Goal: Entertainment & Leisure: Consume media (video, audio)

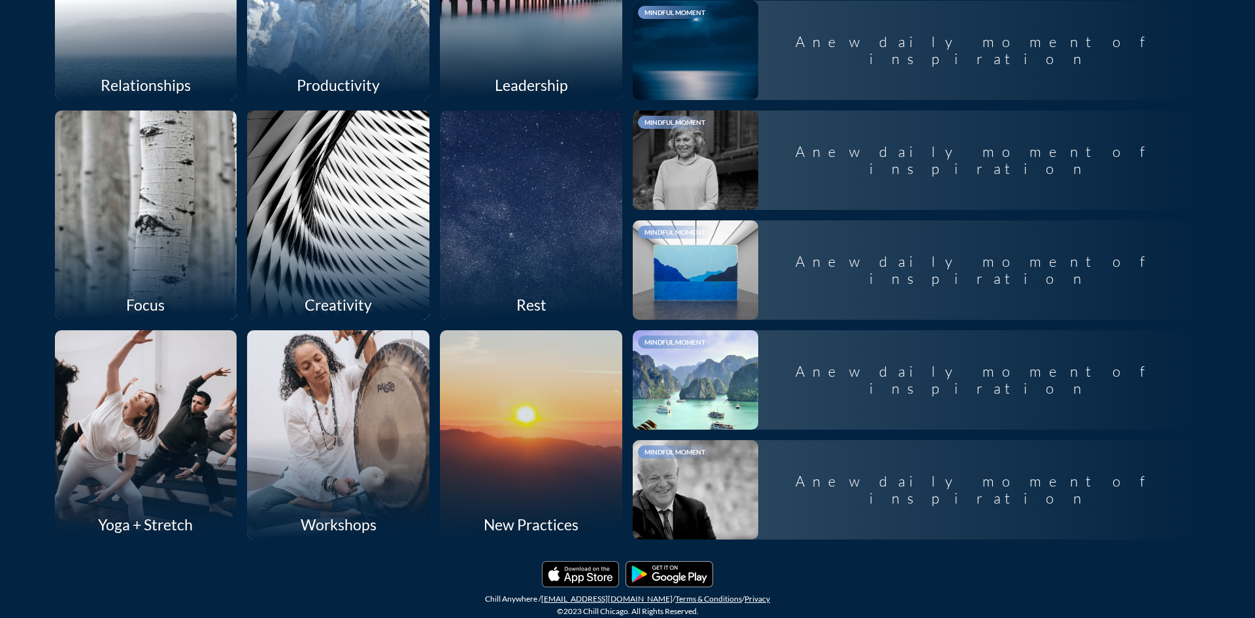
scroll to position [722, 0]
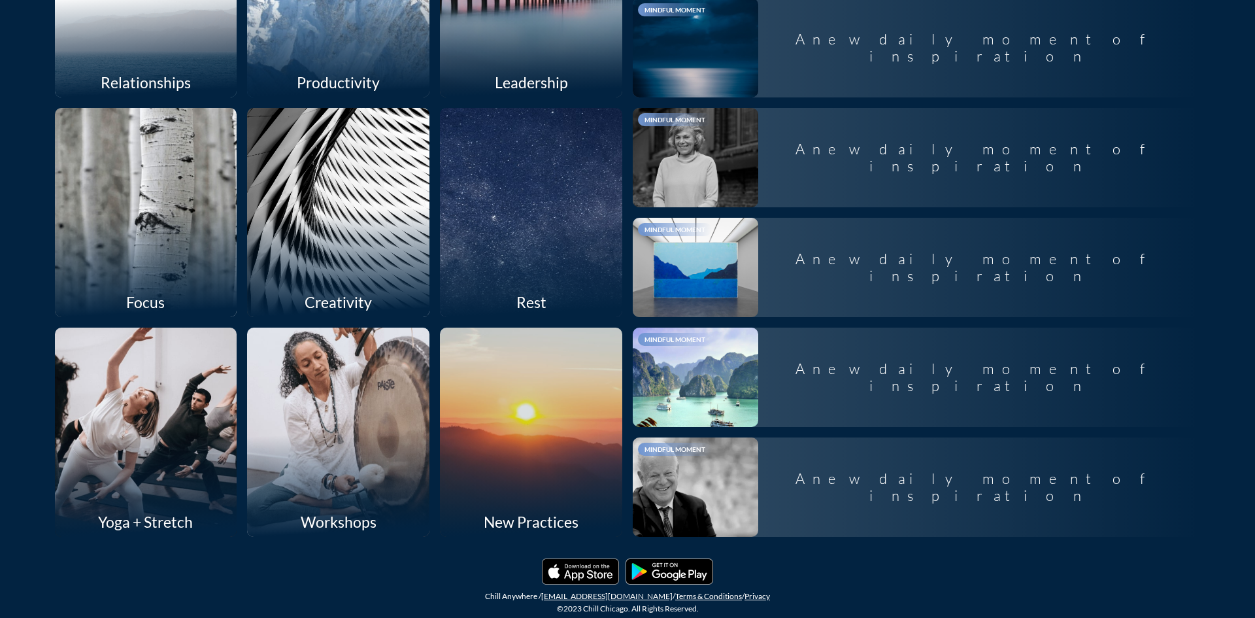
click at [473, 256] on div at bounding box center [532, 212] width 194 height 222
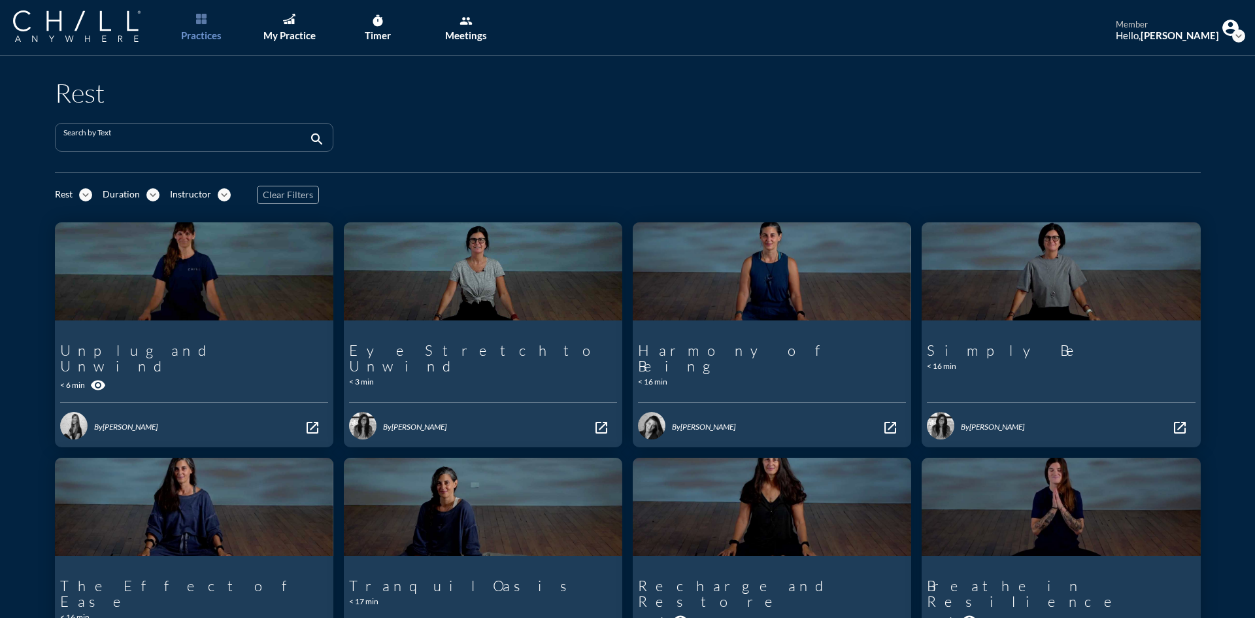
click at [245, 144] on input "Search by Text" at bounding box center [184, 143] width 243 height 16
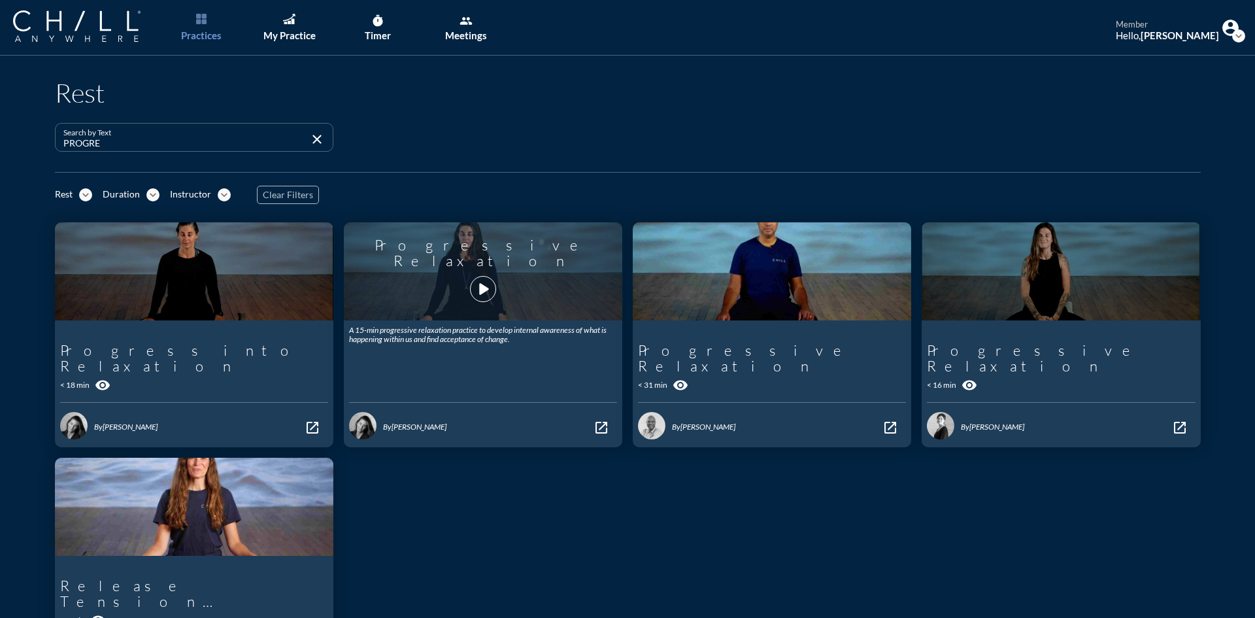
type input "PROGRE"
click at [447, 283] on div "Progressive Relaxation play_arrow" at bounding box center [483, 272] width 268 height 88
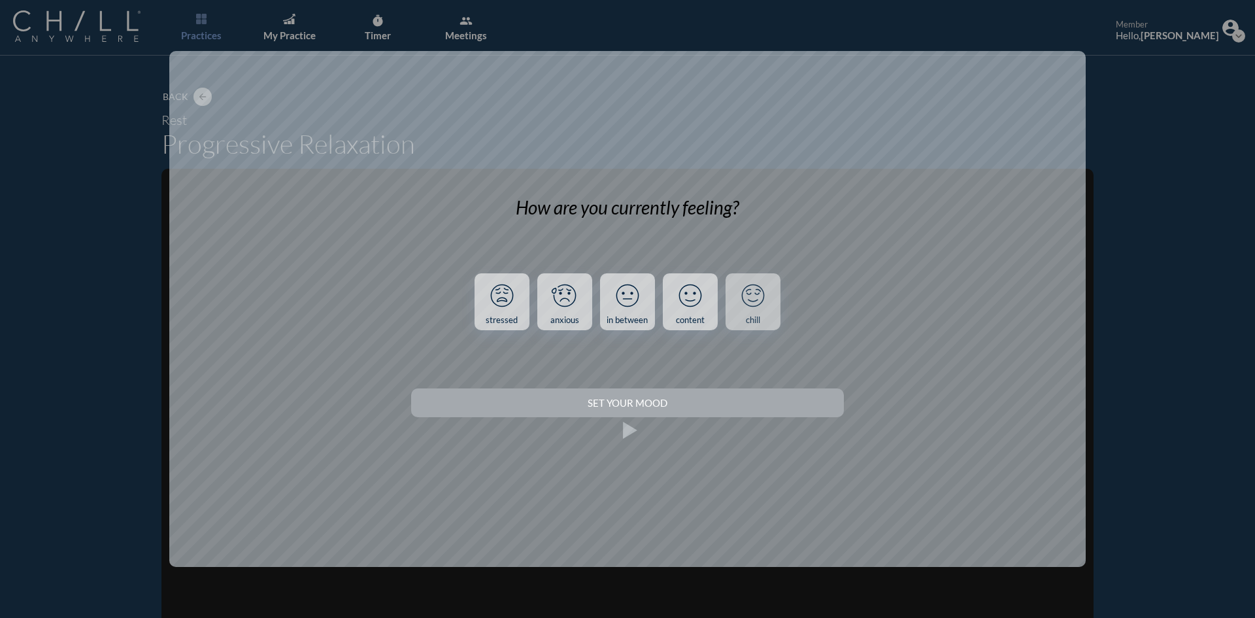
click at [773, 306] on link "chill" at bounding box center [753, 302] width 55 height 58
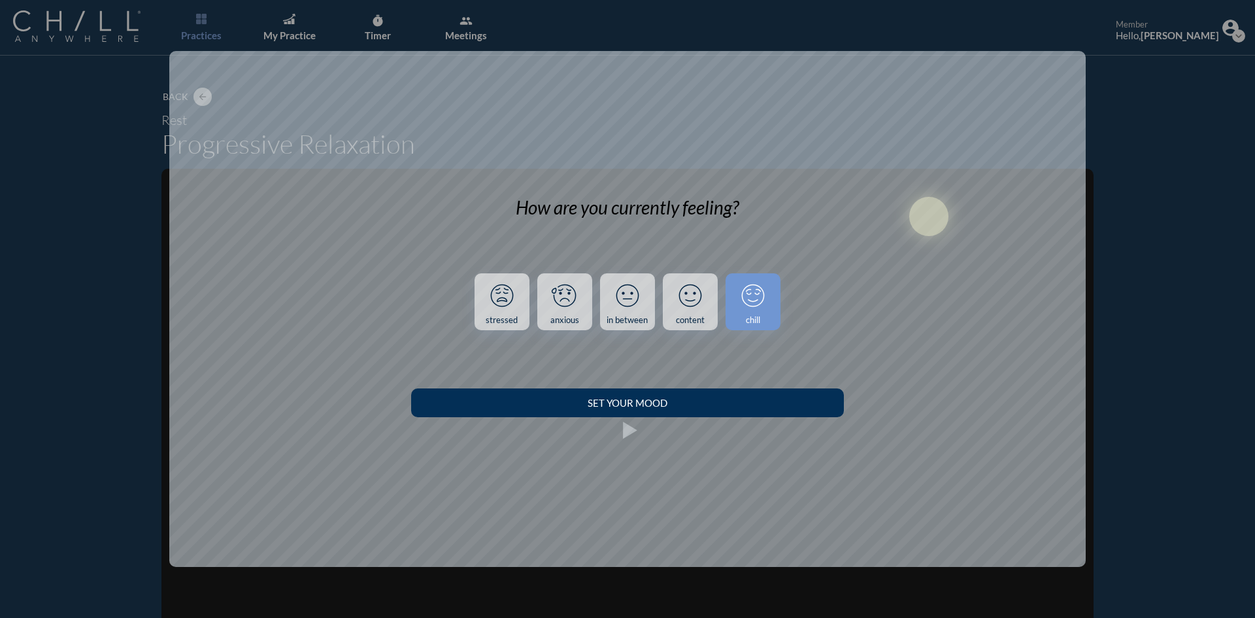
click at [707, 397] on div "Set your Mood" at bounding box center [627, 403] width 386 height 12
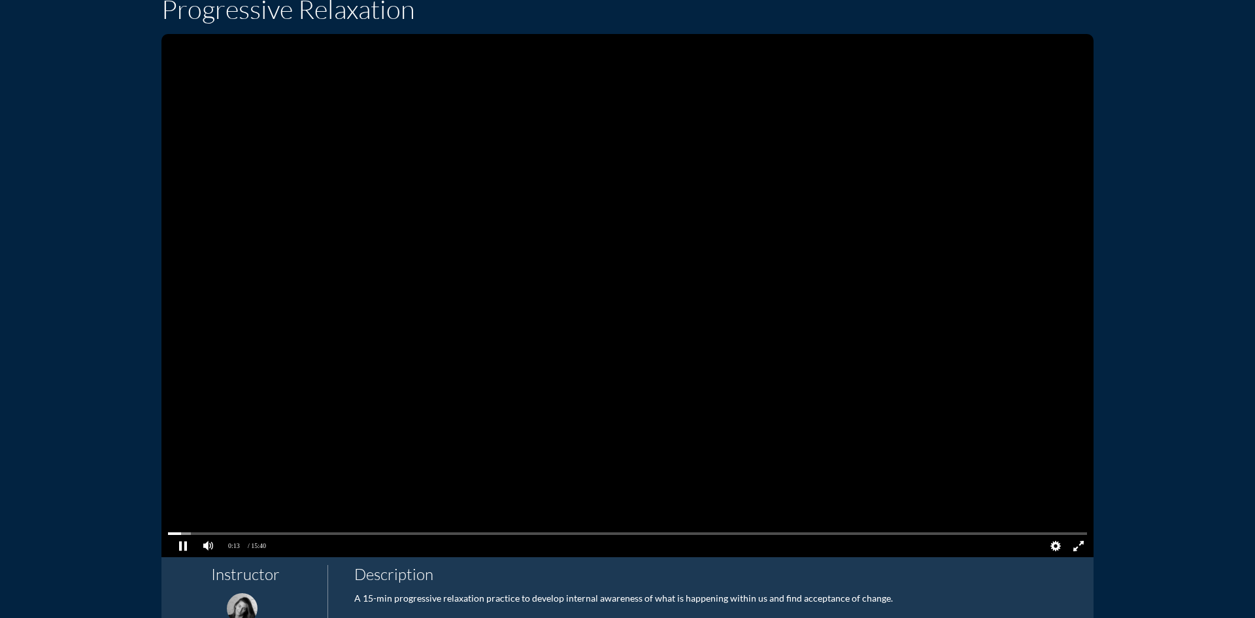
scroll to position [196, 0]
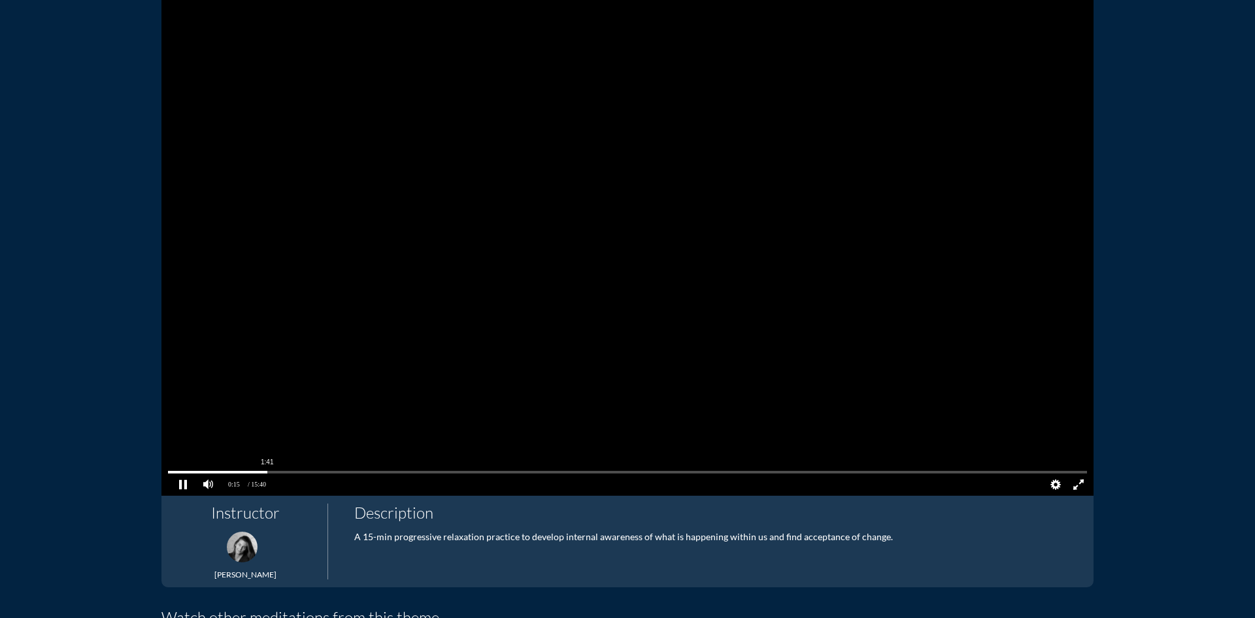
click at [262, 470] on pjsdiv at bounding box center [627, 471] width 919 height 9
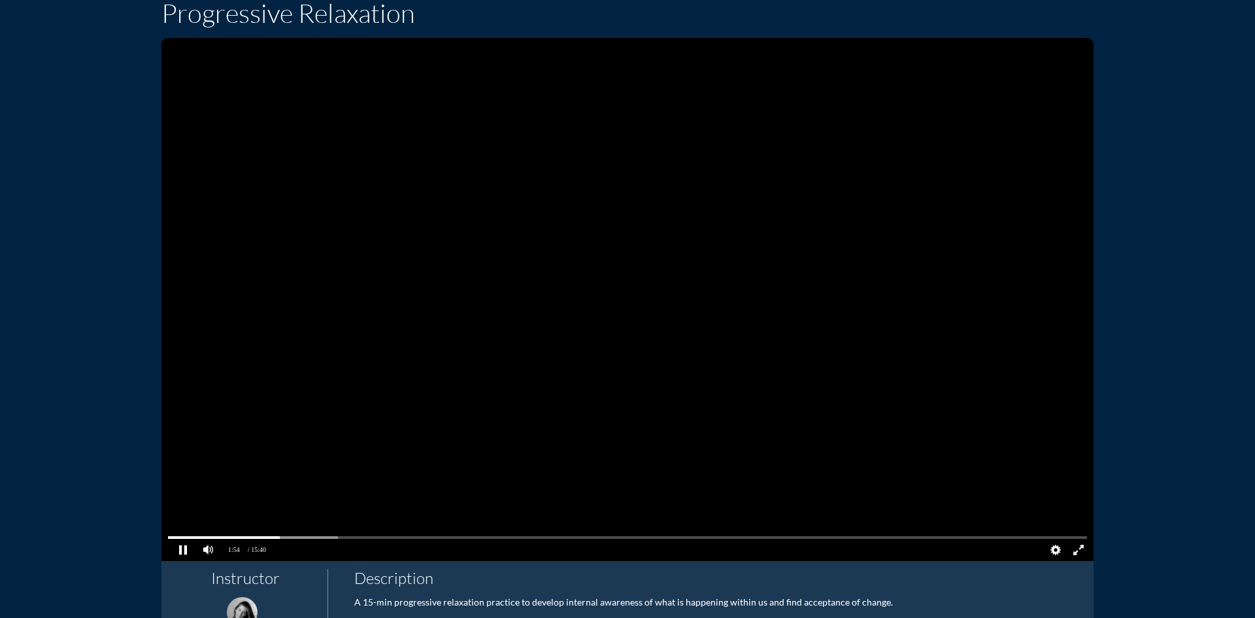
scroll to position [0, 0]
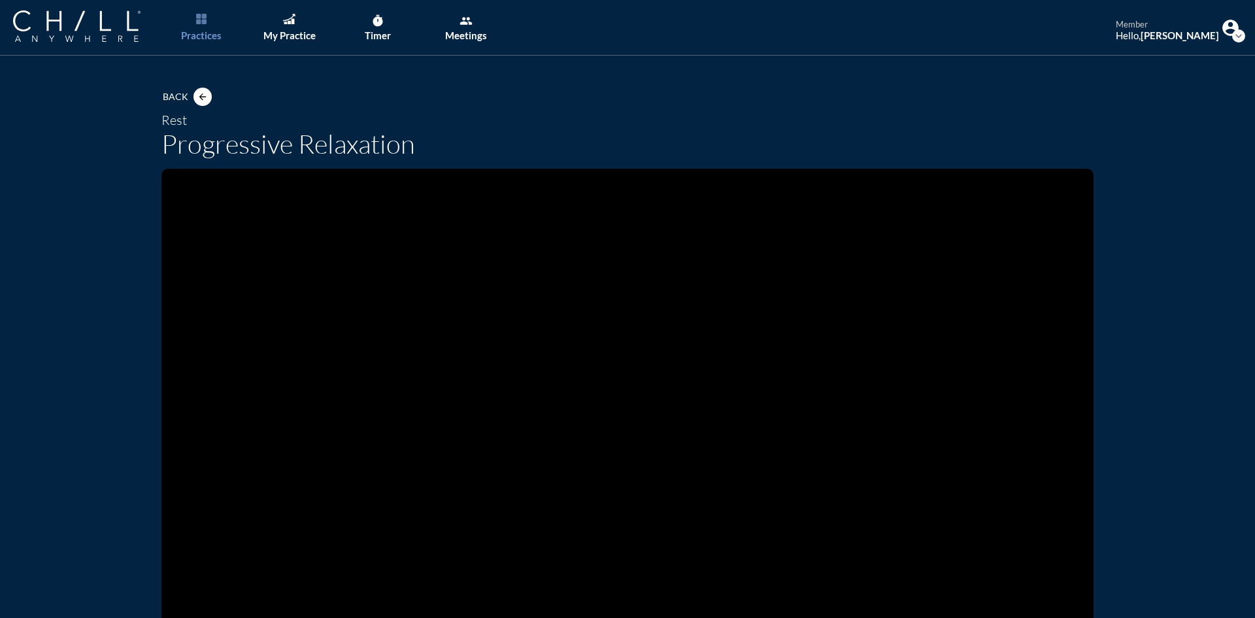
click at [435, 241] on video at bounding box center [627, 430] width 932 height 523
click at [294, 24] on link "My Practice" at bounding box center [289, 28] width 69 height 56
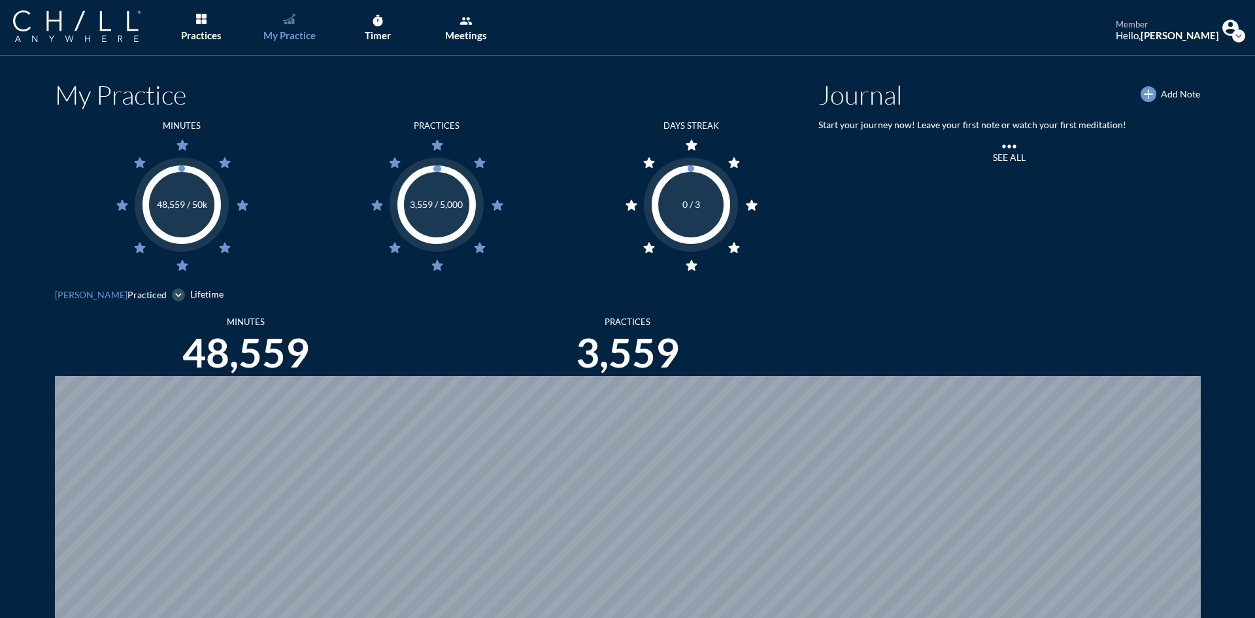
scroll to position [618, 1246]
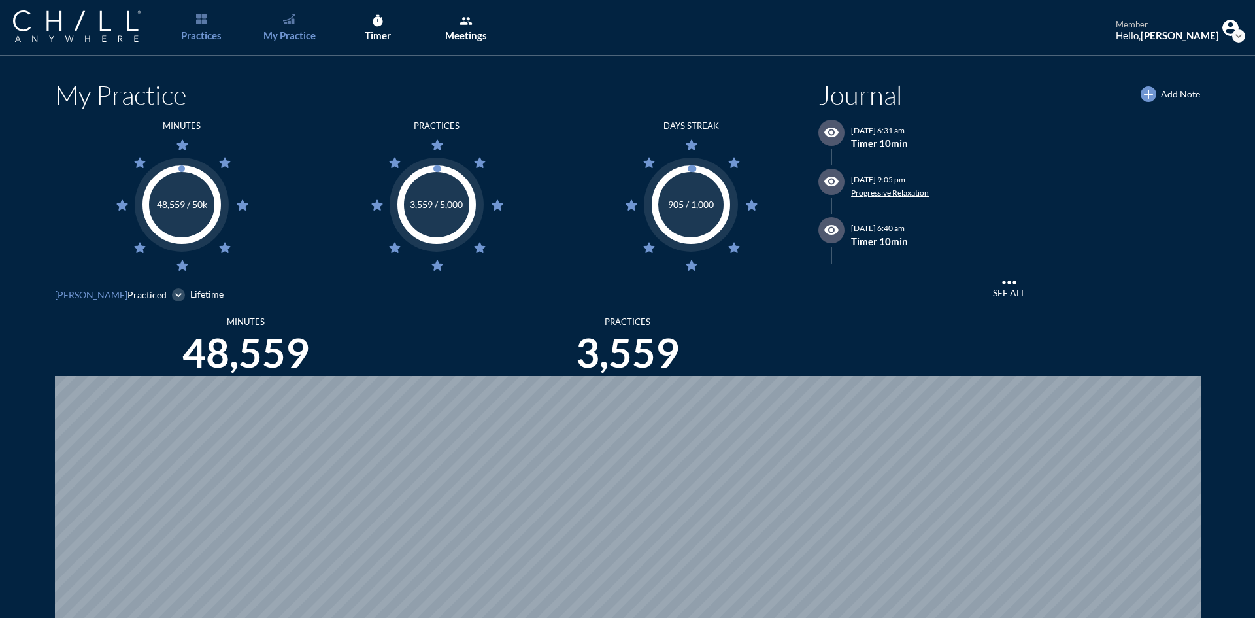
click at [197, 39] on div "Practices" at bounding box center [201, 35] width 41 height 12
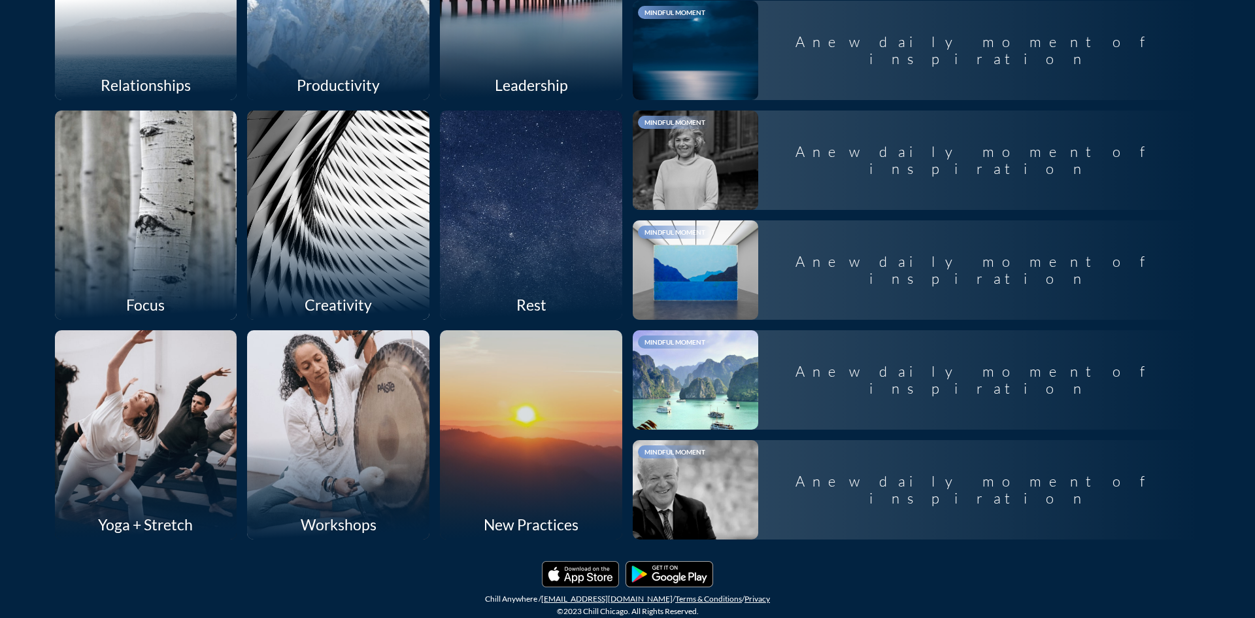
scroll to position [722, 0]
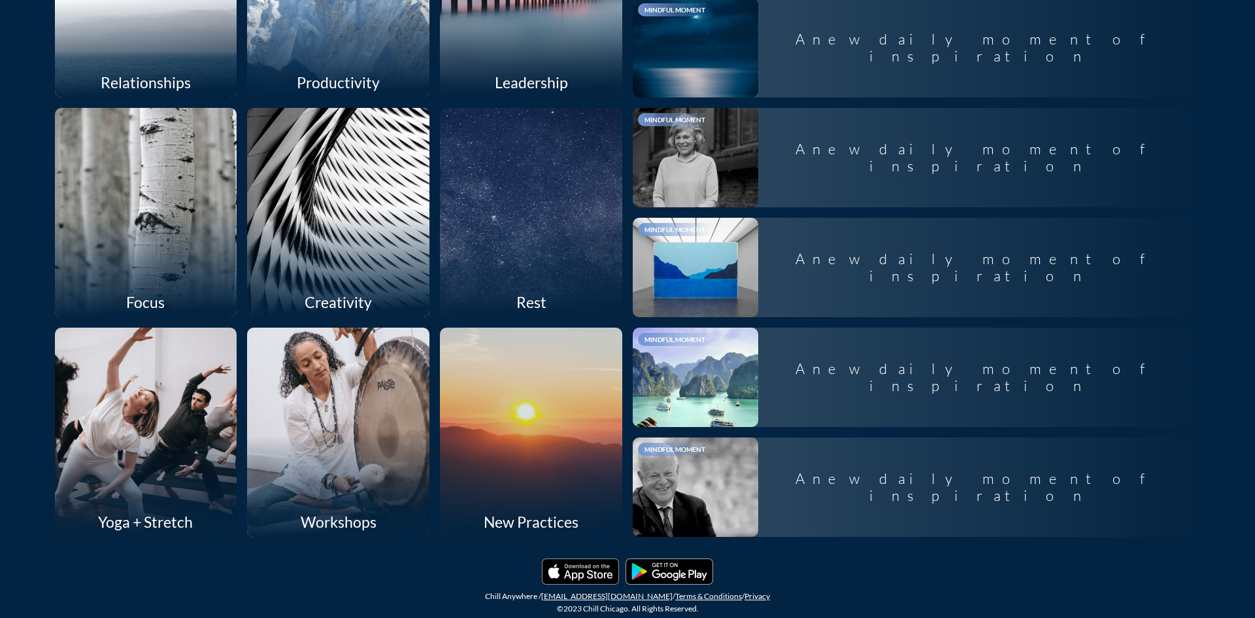
click at [477, 234] on div at bounding box center [532, 212] width 194 height 222
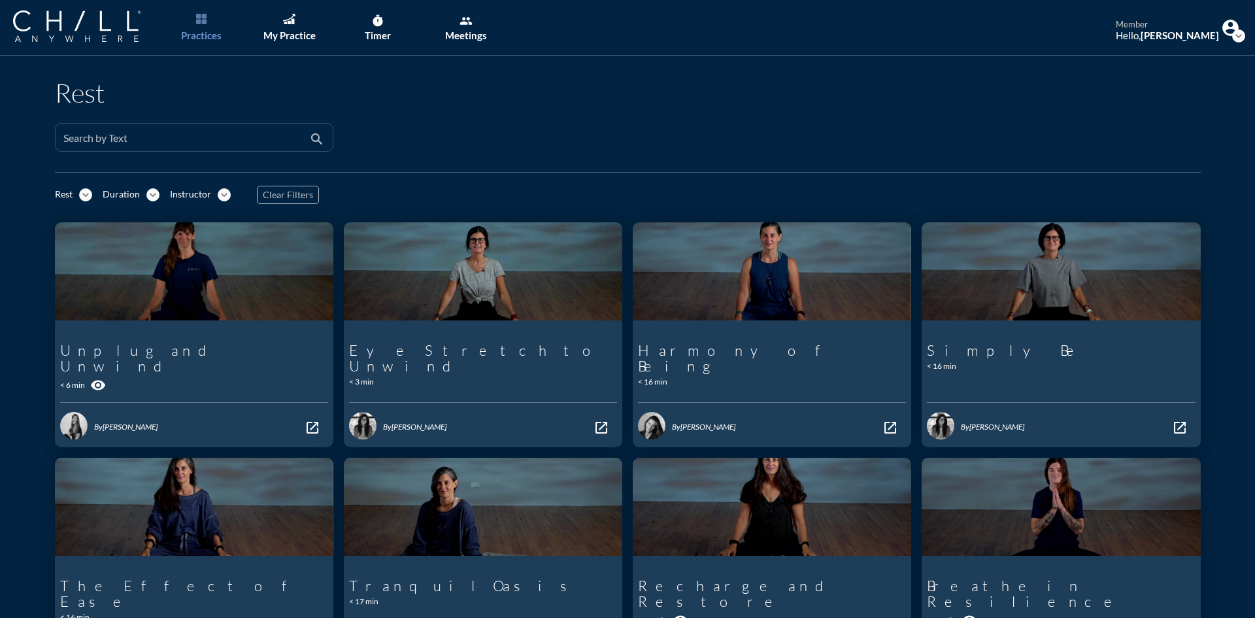
click at [252, 143] on input "Search by Text" at bounding box center [184, 143] width 243 height 16
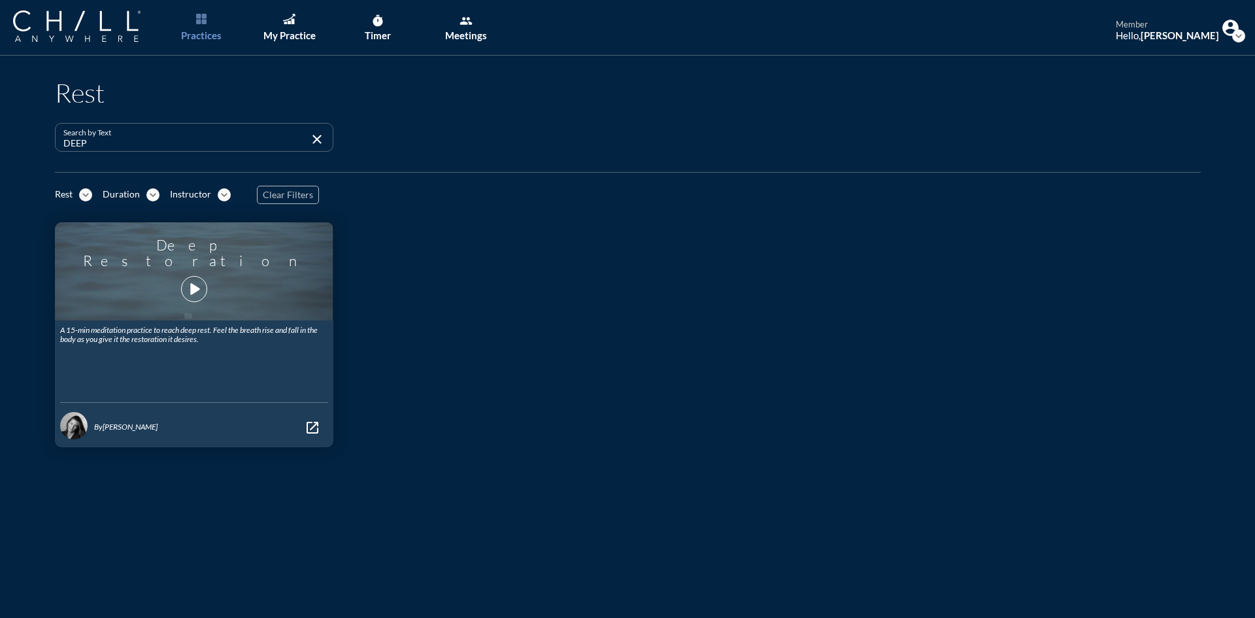
type input "DEEP"
click at [183, 287] on icon "play_arrow" at bounding box center [194, 289] width 22 height 22
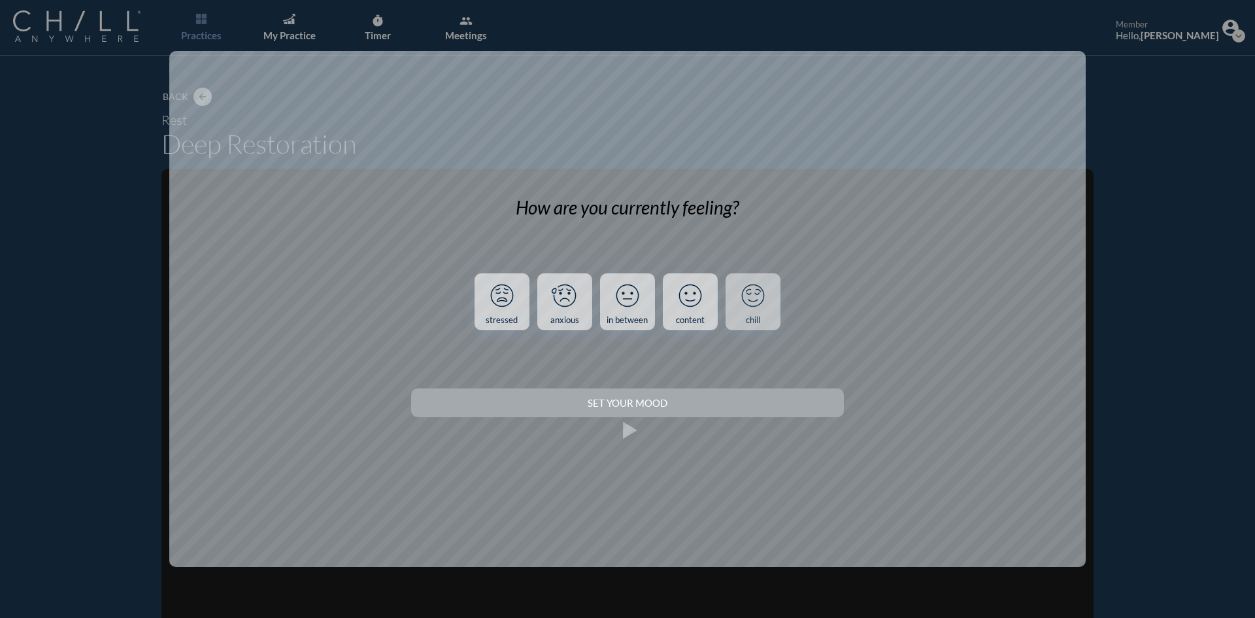
click at [776, 316] on link "chill" at bounding box center [753, 302] width 55 height 58
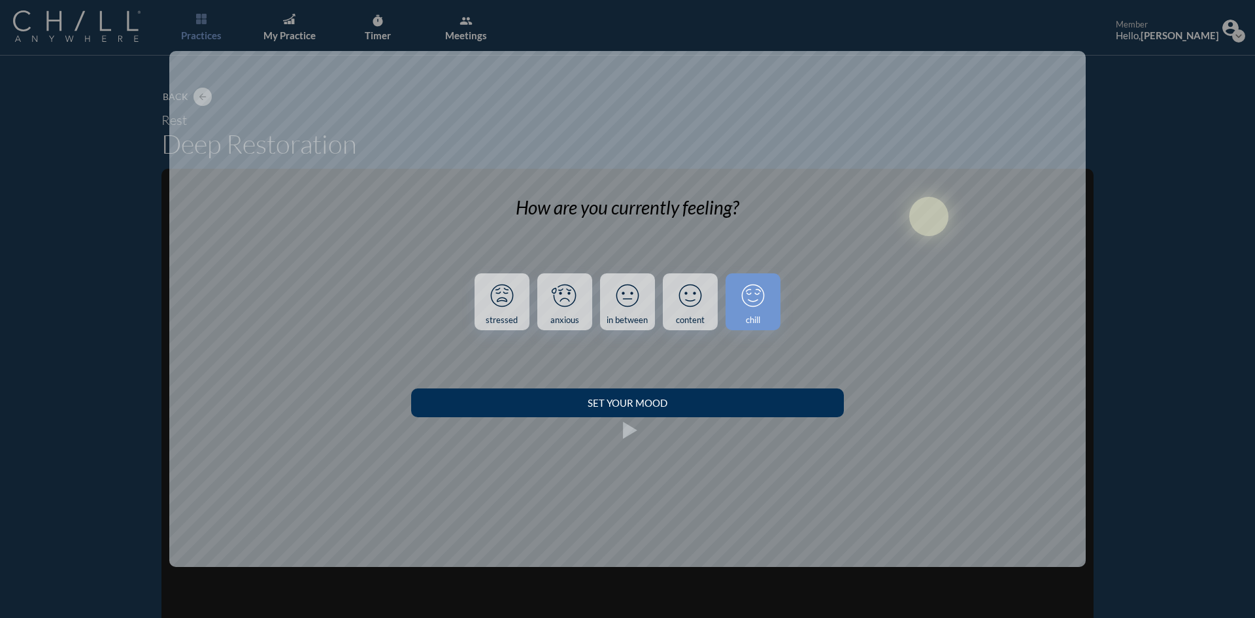
click at [526, 393] on button "Set your Mood" at bounding box center [627, 402] width 432 height 29
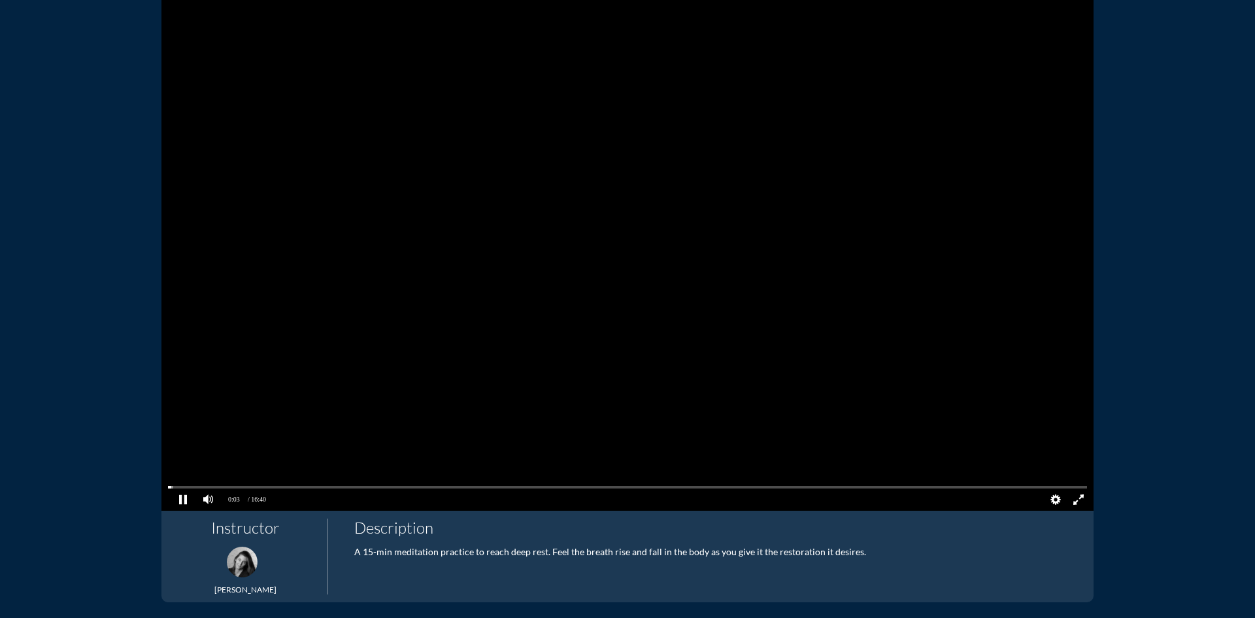
scroll to position [196, 0]
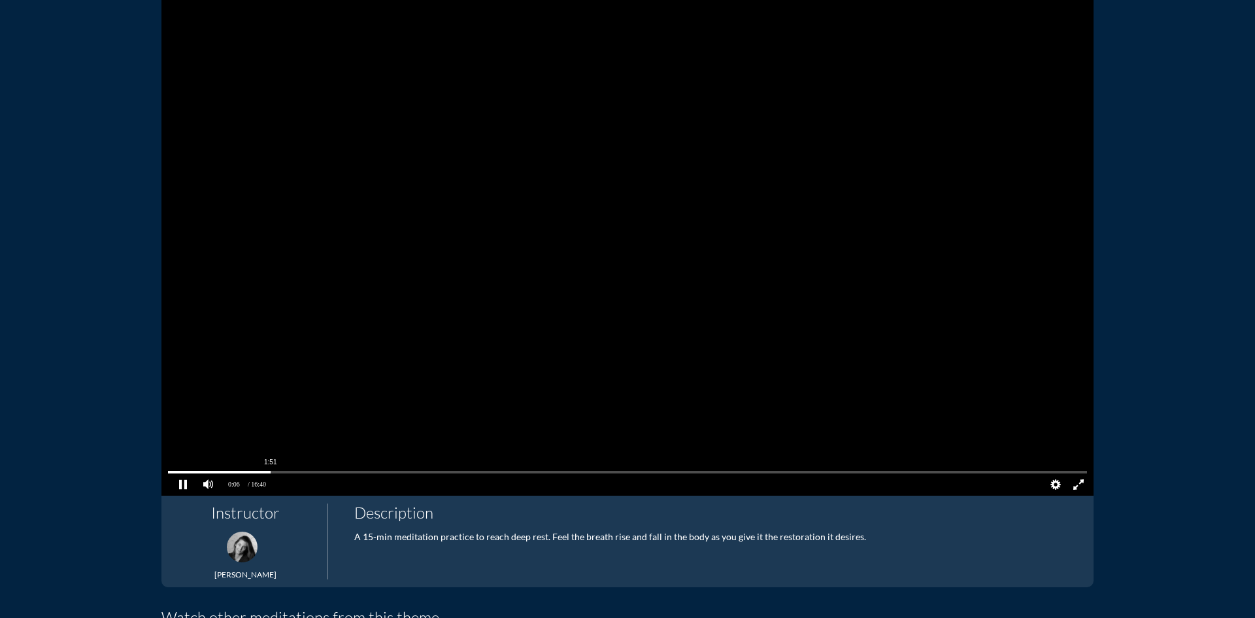
click at [265, 474] on pjsdiv at bounding box center [627, 471] width 919 height 9
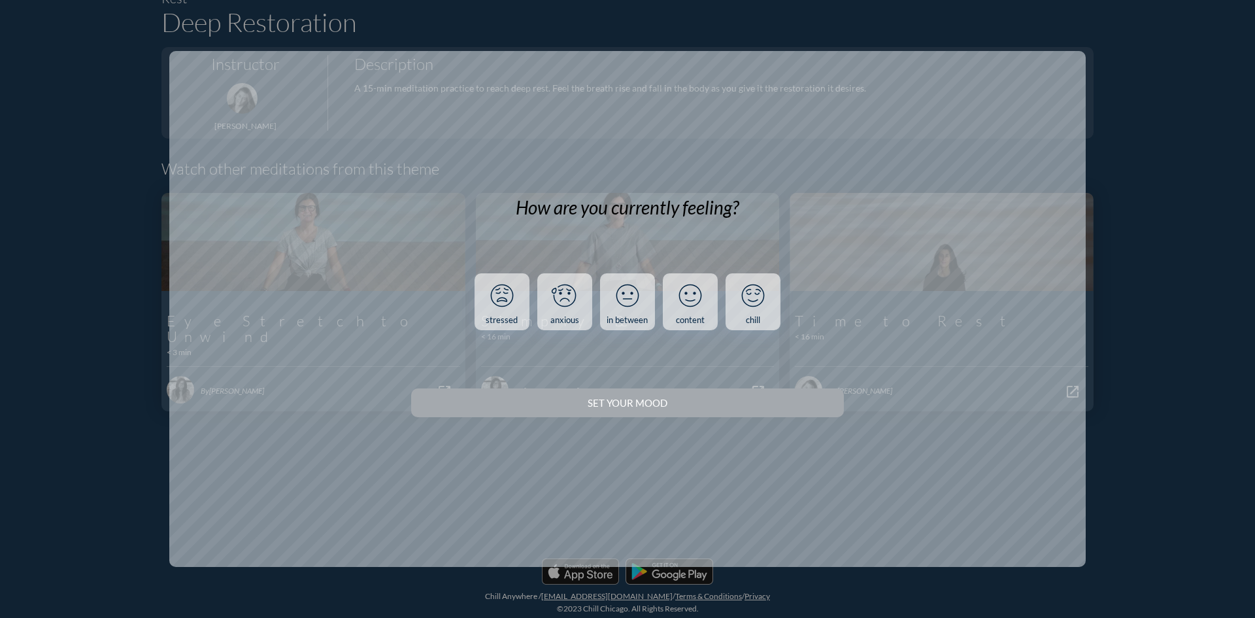
scroll to position [122, 0]
click at [774, 315] on link "chill" at bounding box center [753, 302] width 55 height 58
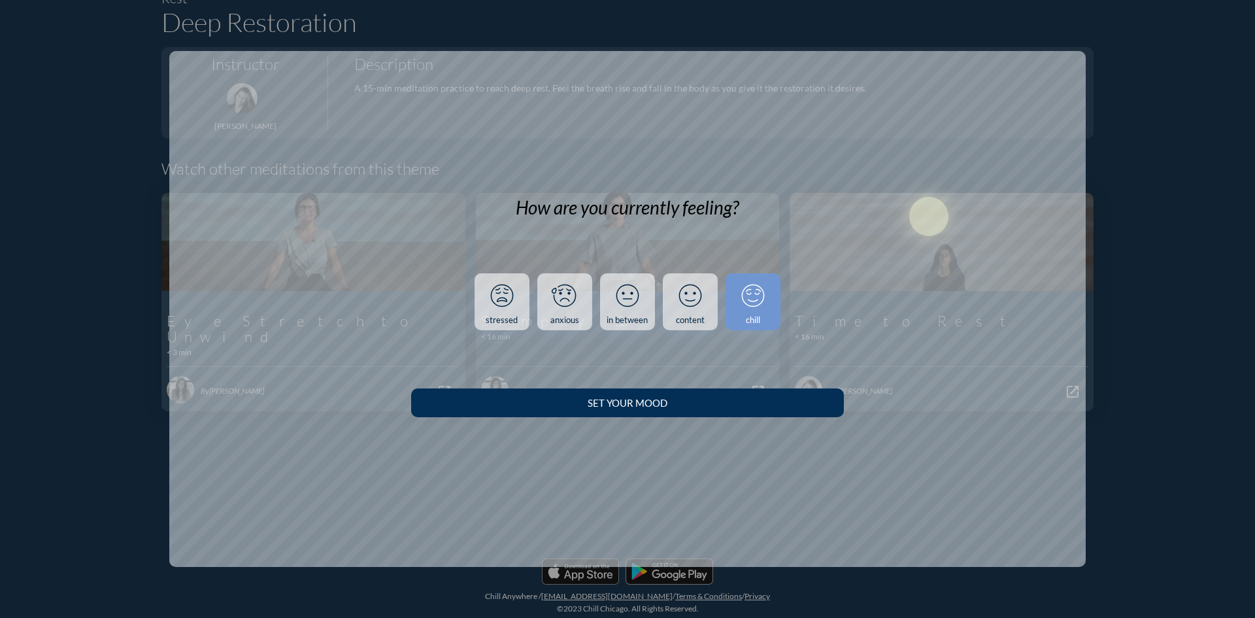
click at [755, 396] on button "Set your Mood" at bounding box center [627, 402] width 432 height 29
